Goal: Find specific page/section: Find specific page/section

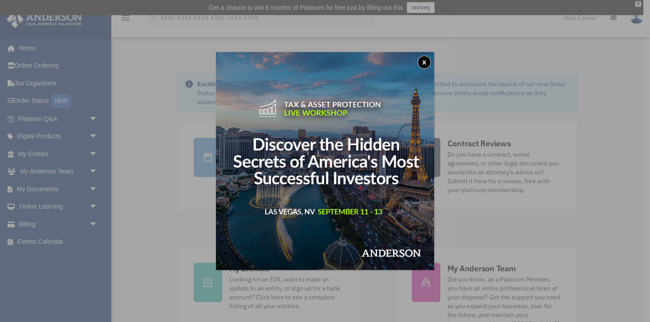
click at [421, 60] on button "x" at bounding box center [423, 62] width 13 height 13
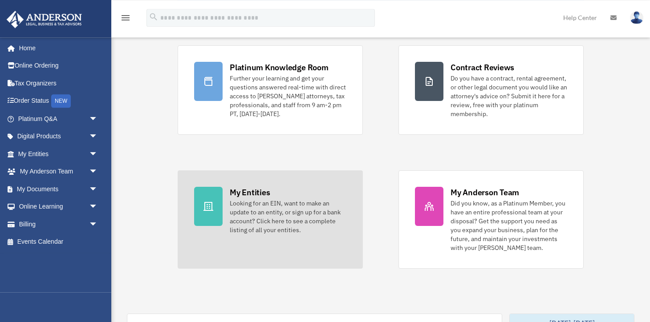
scroll to position [141, 0]
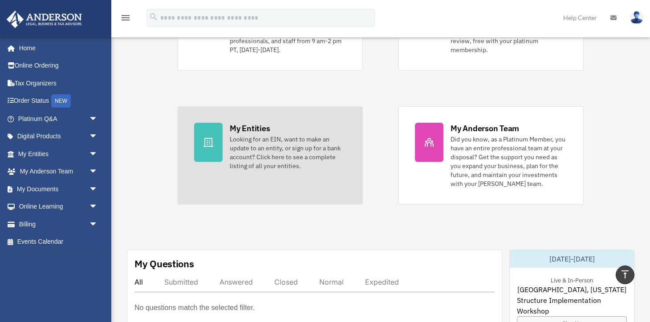
click at [219, 136] on div at bounding box center [208, 142] width 28 height 39
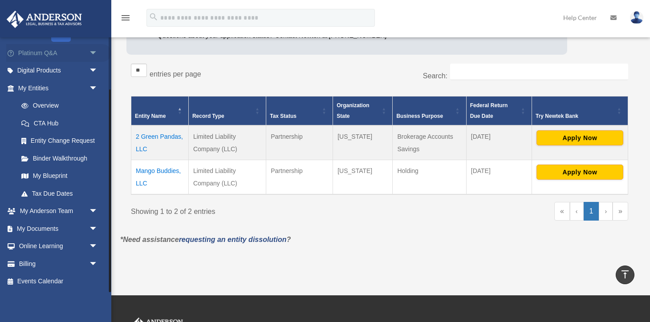
scroll to position [188, 0]
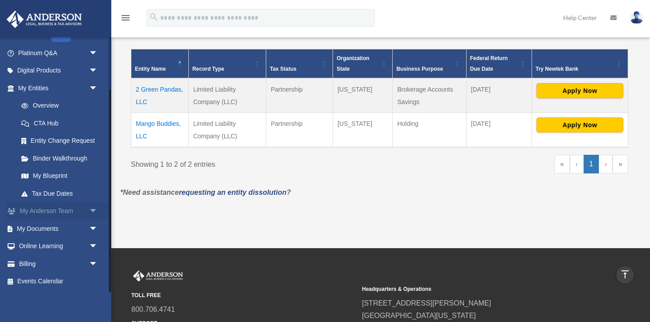
click at [90, 209] on span "arrow_drop_down" at bounding box center [98, 211] width 18 height 18
click at [81, 227] on link "My Anderson Team" at bounding box center [61, 229] width 99 height 18
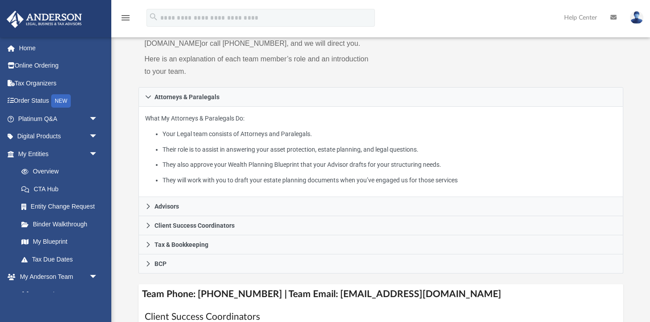
scroll to position [141, 0]
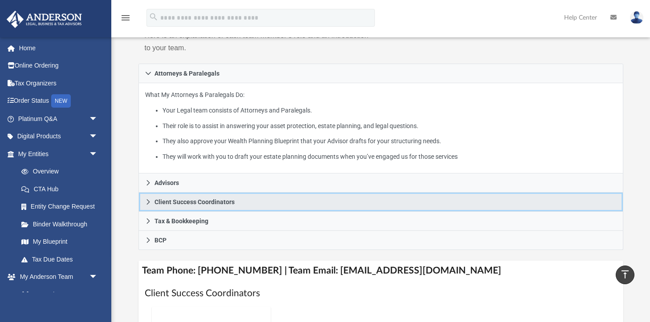
click at [150, 202] on icon at bounding box center [148, 202] width 6 height 6
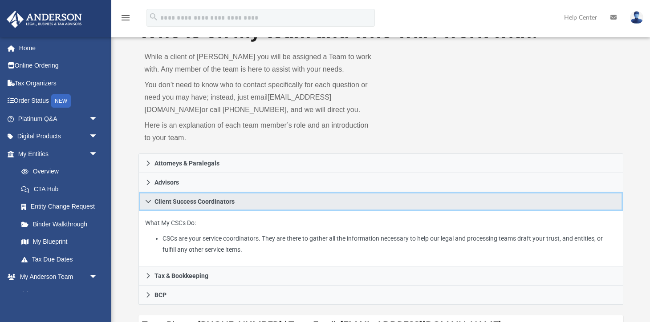
scroll to position [0, 0]
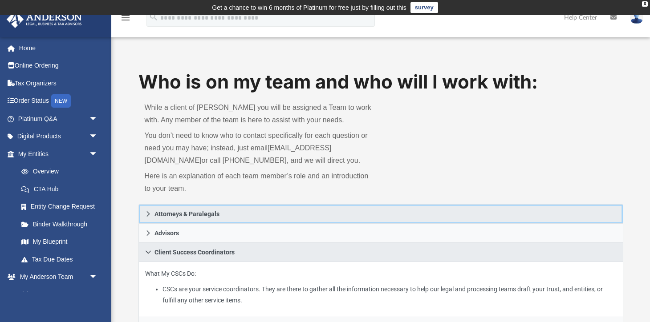
click at [177, 216] on span "Attorneys & Paralegals" at bounding box center [186, 214] width 65 height 6
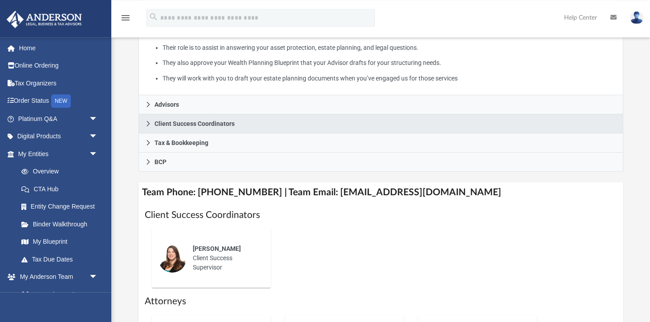
scroll to position [235, 0]
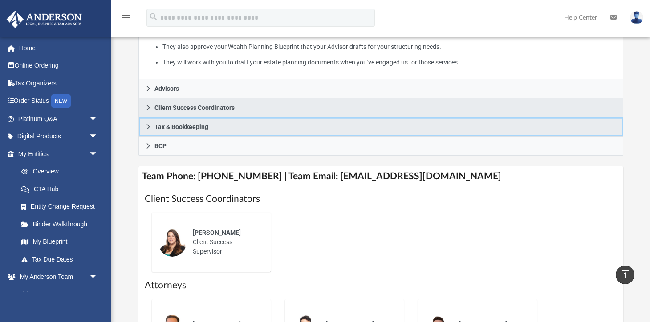
click at [168, 130] on span "Tax & Bookkeeping" at bounding box center [181, 127] width 54 height 6
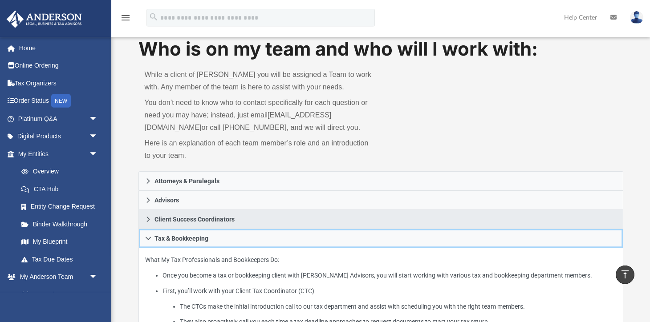
scroll to position [0, 0]
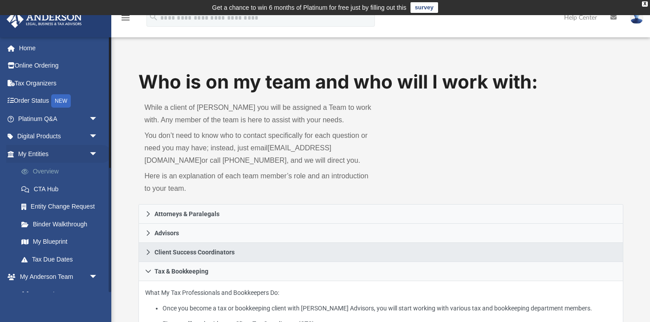
click at [50, 171] on link "Overview" at bounding box center [61, 172] width 99 height 18
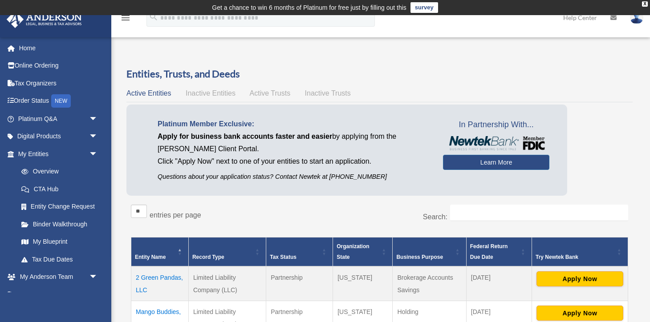
click at [502, 142] on img at bounding box center [495, 143] width 97 height 14
click at [60, 188] on link "CTA Hub" at bounding box center [61, 189] width 99 height 18
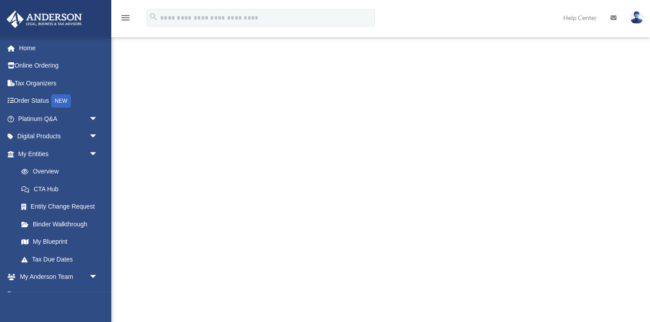
scroll to position [141, 0]
